Goal: Task Accomplishment & Management: Complete application form

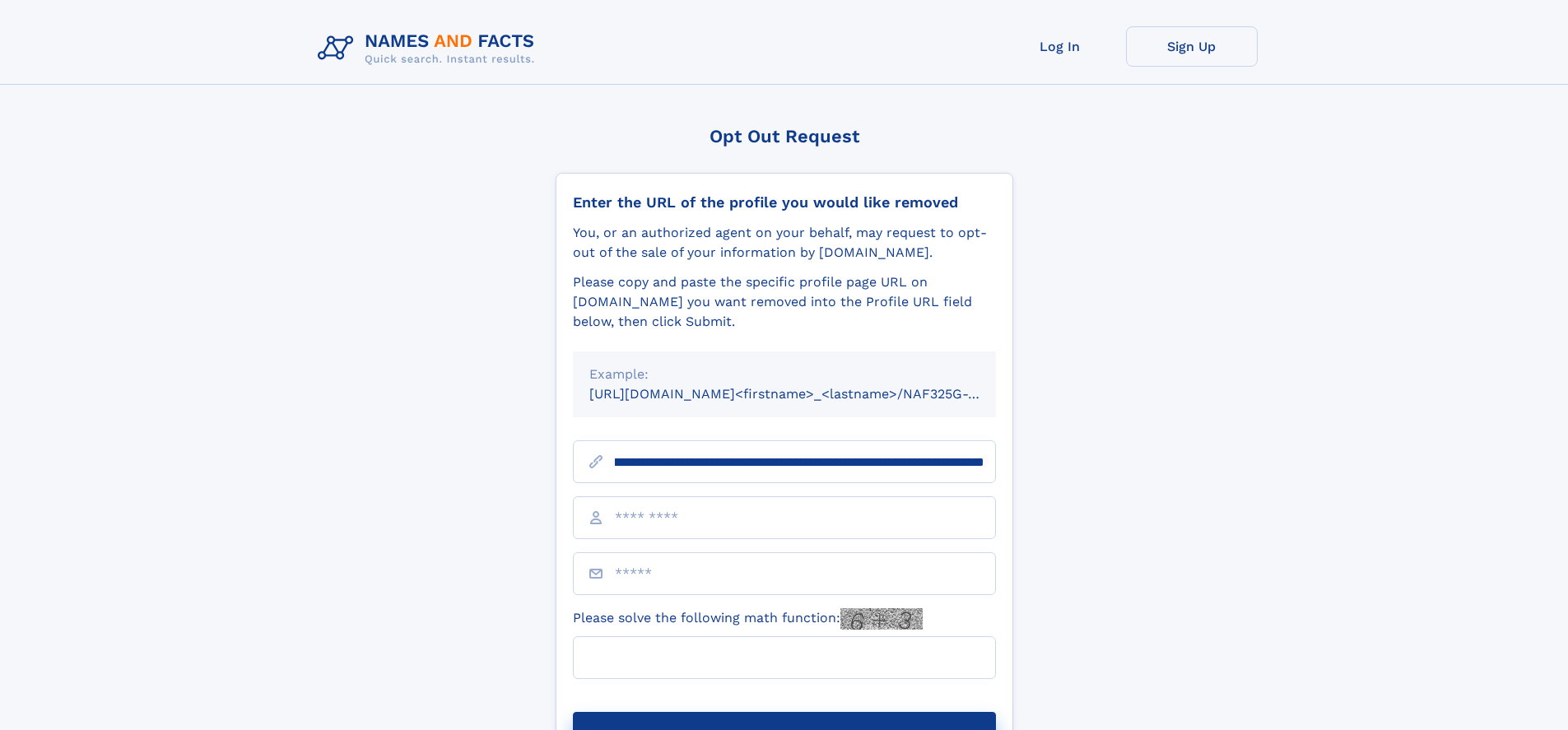
scroll to position [0, 201]
type input "**********"
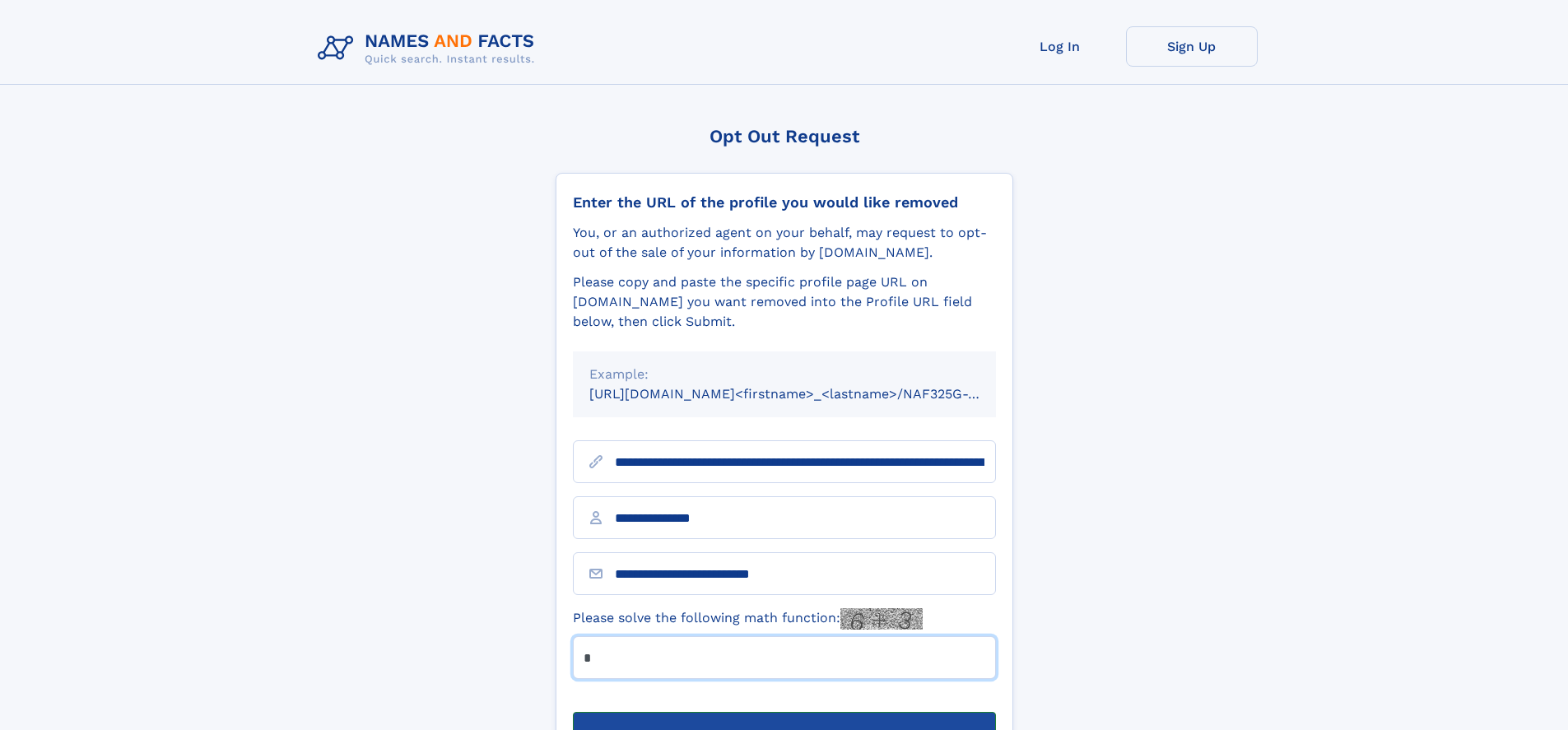
type input "*"
click at [784, 712] on button "Submit Opt Out Request" at bounding box center [784, 739] width 423 height 53
